Goal: Task Accomplishment & Management: Complete application form

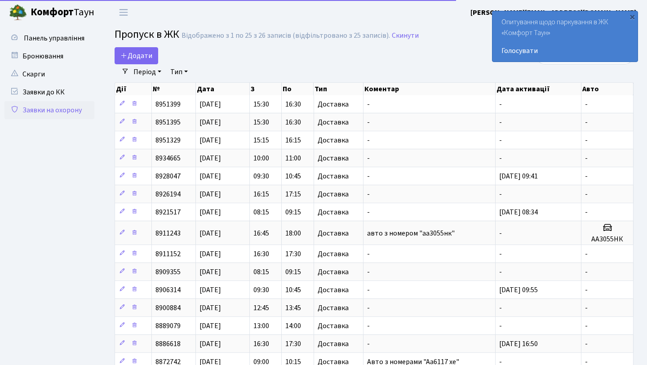
select select "25"
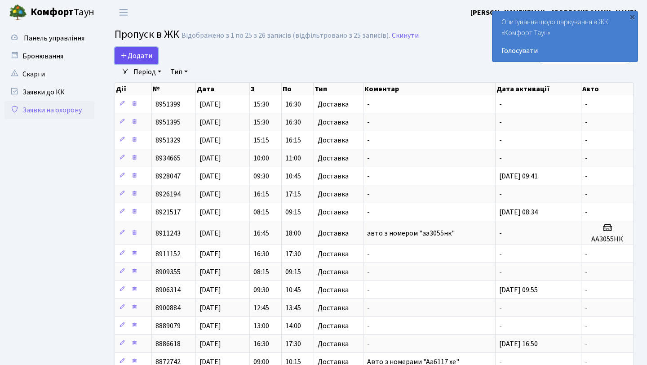
click at [153, 52] on link "Додати" at bounding box center [137, 55] width 44 height 17
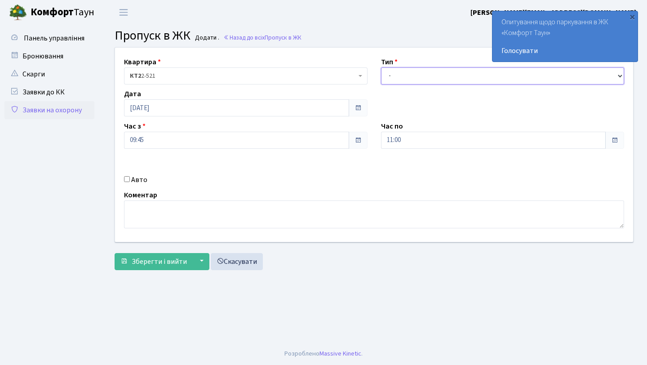
click at [404, 79] on select "- Доставка Таксі Гості Сервіс" at bounding box center [502, 75] width 243 height 17
select select "1"
click at [381, 67] on select "- Доставка Таксі Гості Сервіс" at bounding box center [502, 75] width 243 height 17
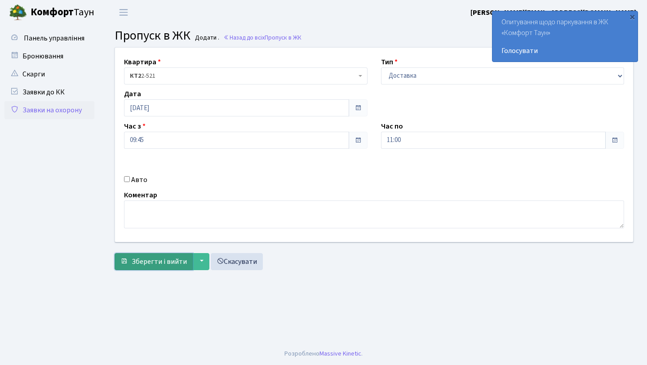
click at [157, 260] on span "Зберегти і вийти" at bounding box center [159, 261] width 55 height 10
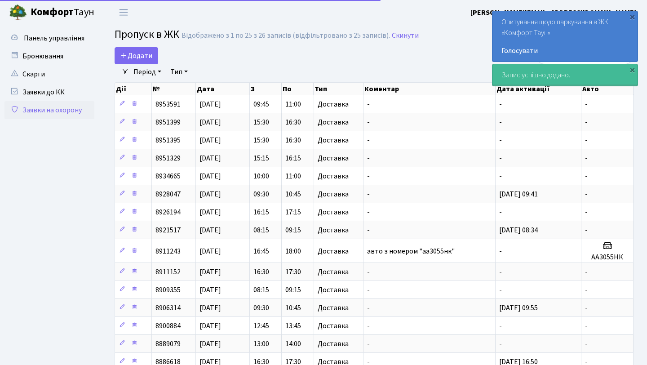
select select "25"
